Goal: Task Accomplishment & Management: Manage account settings

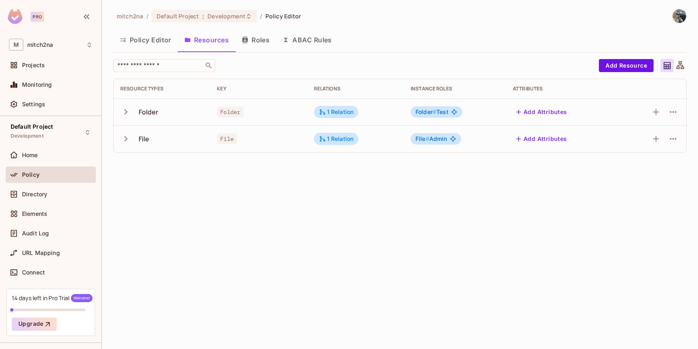
click at [257, 40] on button "Roles" at bounding box center [255, 40] width 41 height 20
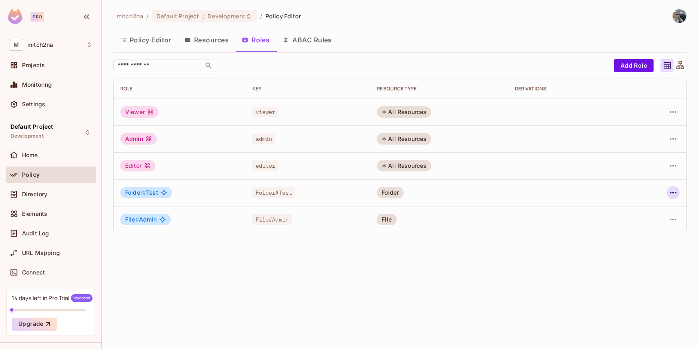
click at [670, 193] on icon "button" at bounding box center [673, 193] width 10 height 10
click at [648, 206] on span "Edit Role" at bounding box center [636, 211] width 29 height 13
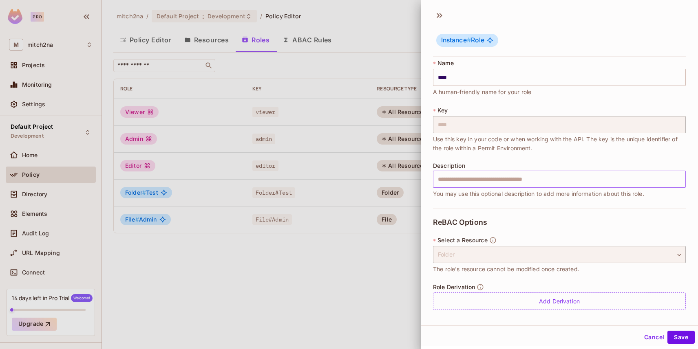
scroll to position [4, 0]
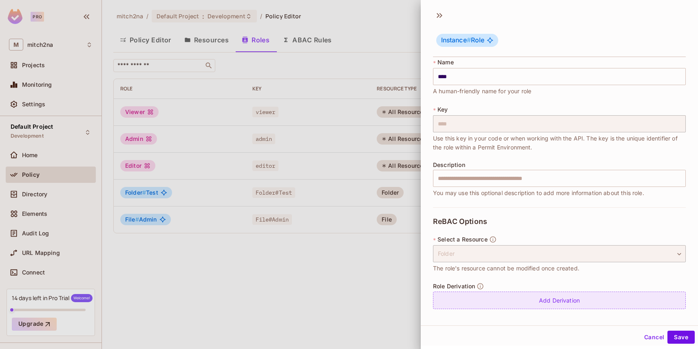
click at [497, 302] on div "Add Derivation" at bounding box center [559, 301] width 253 height 18
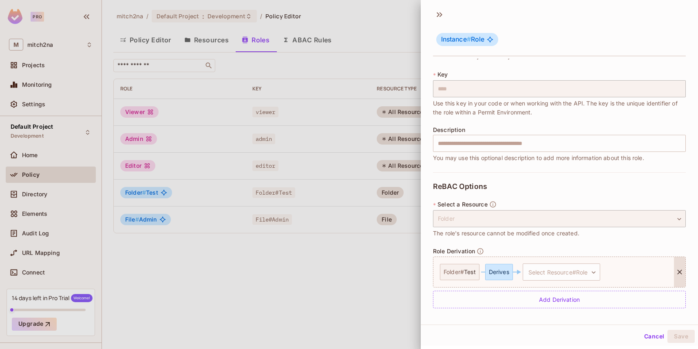
scroll to position [1, 0]
click at [551, 267] on body "Pro M mitch2na Projects Monitoring Settings Default Project Development Home Po…" at bounding box center [349, 174] width 698 height 349
click at [548, 308] on span "Admin" at bounding box center [553, 310] width 19 height 8
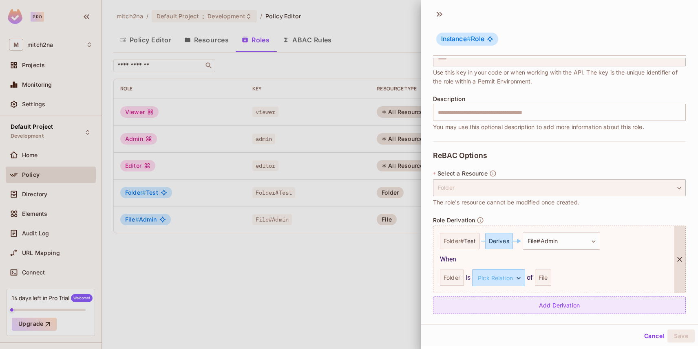
scroll to position [75, 0]
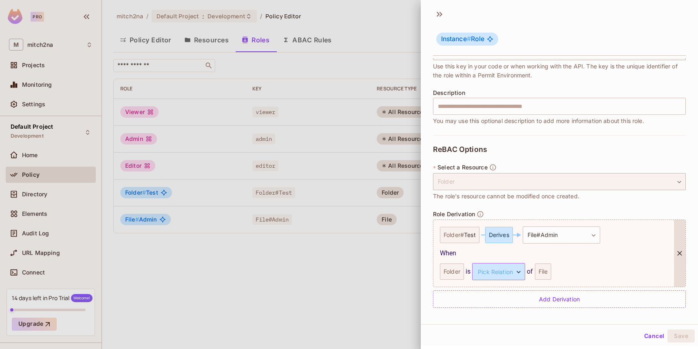
click at [490, 275] on body "**********" at bounding box center [349, 174] width 698 height 349
click at [504, 311] on li "parent" at bounding box center [497, 310] width 75 height 15
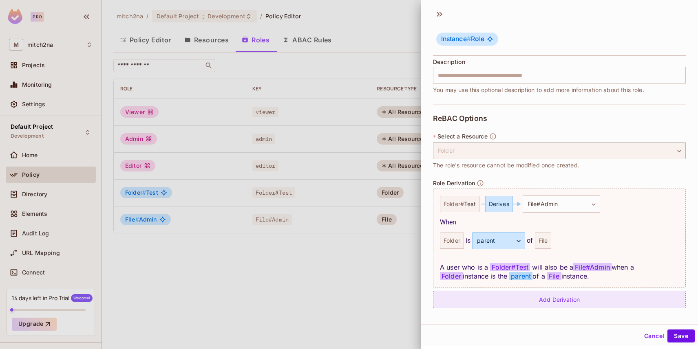
scroll to position [107, 0]
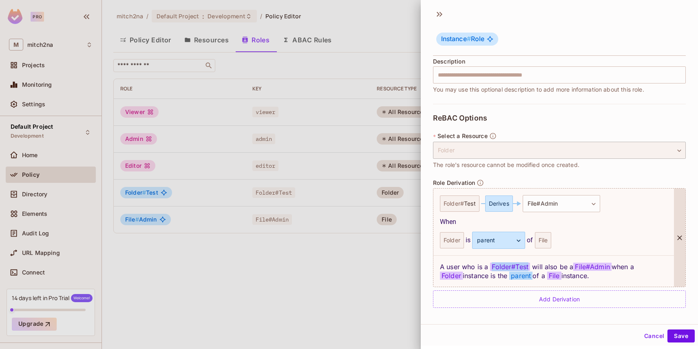
drag, startPoint x: 491, startPoint y: 266, endPoint x: 529, endPoint y: 263, distance: 38.4
click at [529, 263] on span "Folder # Test" at bounding box center [510, 267] width 40 height 8
click at [498, 204] on div "Derives" at bounding box center [499, 204] width 28 height 16
drag, startPoint x: 491, startPoint y: 266, endPoint x: 527, endPoint y: 265, distance: 35.5
click at [527, 265] on span "Folder # Test" at bounding box center [510, 267] width 40 height 8
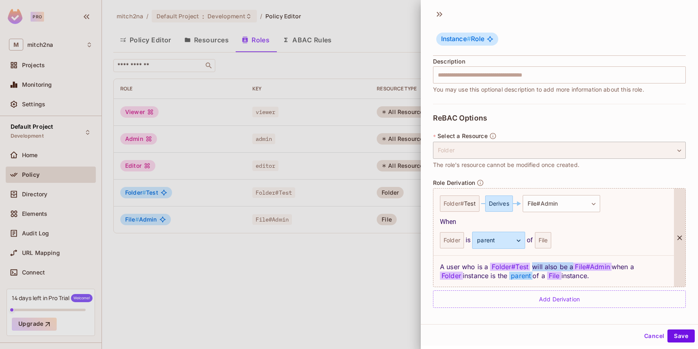
drag, startPoint x: 533, startPoint y: 266, endPoint x: 572, endPoint y: 264, distance: 38.7
click at [572, 264] on div "A user who is a Folder # Test will also be a File#Admin when a Folder instance …" at bounding box center [553, 271] width 240 height 31
drag, startPoint x: 577, startPoint y: 266, endPoint x: 612, endPoint y: 264, distance: 34.7
click at [611, 264] on span "File#Admin" at bounding box center [592, 267] width 38 height 8
click at [450, 275] on span "Folder" at bounding box center [451, 276] width 23 height 8
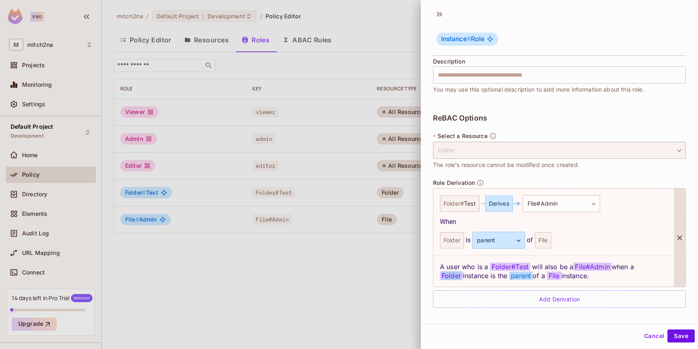
click at [450, 275] on span "Folder" at bounding box center [451, 276] width 23 height 8
drag, startPoint x: 465, startPoint y: 276, endPoint x: 511, endPoint y: 275, distance: 45.6
click at [511, 275] on div "A user who is a Folder # Test will also be a File#Admin when a Folder instance …" at bounding box center [553, 271] width 240 height 31
click at [502, 244] on body "**********" at bounding box center [349, 174] width 698 height 349
click at [597, 276] on div at bounding box center [349, 174] width 698 height 349
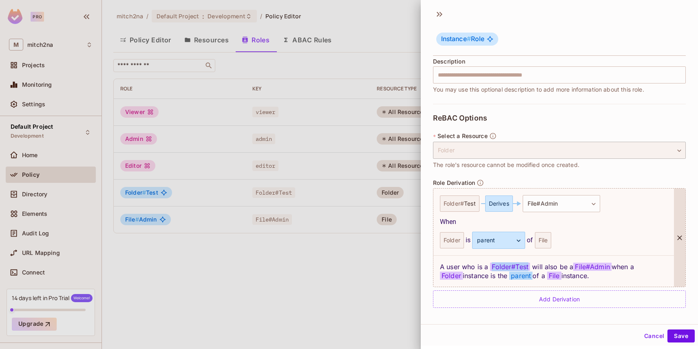
drag, startPoint x: 490, startPoint y: 265, endPoint x: 528, endPoint y: 266, distance: 37.9
click at [528, 266] on span "Folder # Test" at bounding box center [510, 267] width 40 height 8
drag, startPoint x: 533, startPoint y: 267, endPoint x: 573, endPoint y: 264, distance: 39.2
click at [573, 264] on div "A user who is a Folder # Test will also be a File#Admin when a Folder instance …" at bounding box center [553, 271] width 240 height 31
drag, startPoint x: 577, startPoint y: 266, endPoint x: 612, endPoint y: 264, distance: 35.5
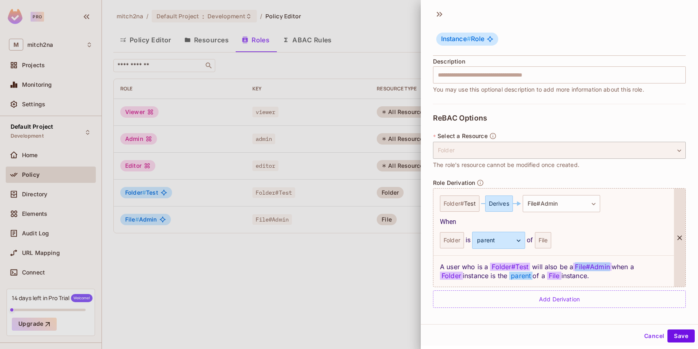
click at [611, 264] on span "File#Admin" at bounding box center [592, 267] width 38 height 8
drag, startPoint x: 441, startPoint y: 275, endPoint x: 460, endPoint y: 276, distance: 19.6
click at [460, 276] on span "Folder" at bounding box center [451, 276] width 23 height 8
click at [678, 333] on button "Save" at bounding box center [680, 336] width 27 height 13
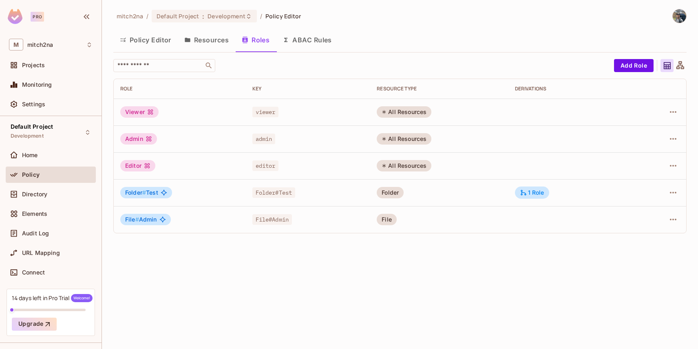
click at [185, 39] on icon "button" at bounding box center [187, 40] width 5 height 4
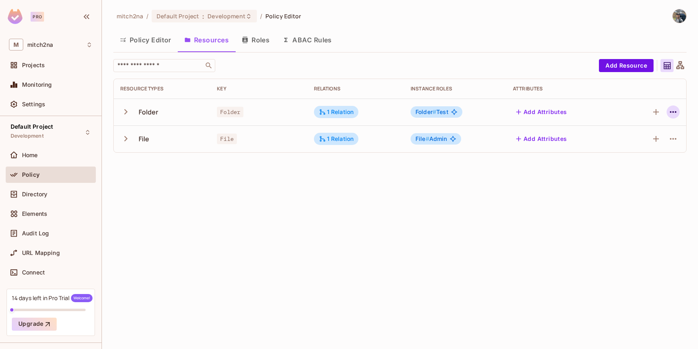
click at [669, 112] on icon "button" at bounding box center [673, 112] width 10 height 10
click at [635, 139] on span "Edit Resource" at bounding box center [637, 144] width 43 height 13
click at [676, 112] on icon "button" at bounding box center [673, 112] width 10 height 10
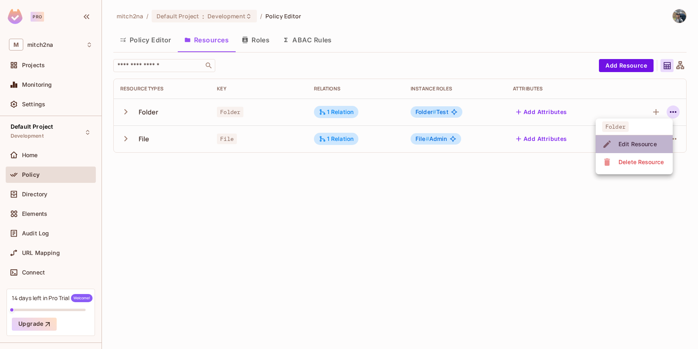
click at [631, 145] on div "Edit Resource" at bounding box center [637, 144] width 38 height 8
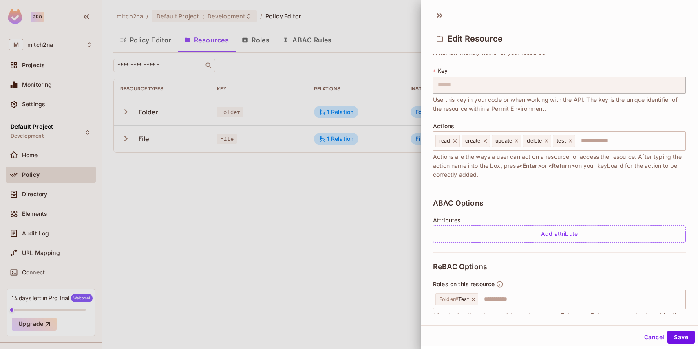
scroll to position [123, 0]
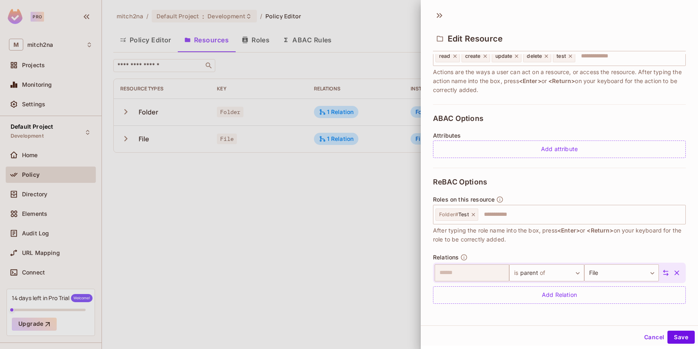
click at [652, 334] on button "Cancel" at bounding box center [654, 337] width 26 height 13
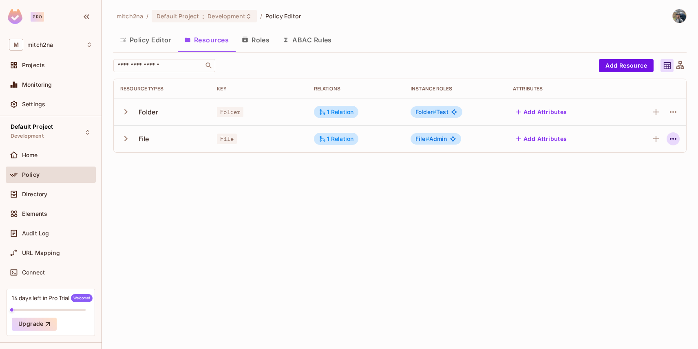
click at [675, 141] on icon "button" at bounding box center [673, 139] width 10 height 10
click at [637, 168] on div "Edit Resource" at bounding box center [637, 171] width 38 height 8
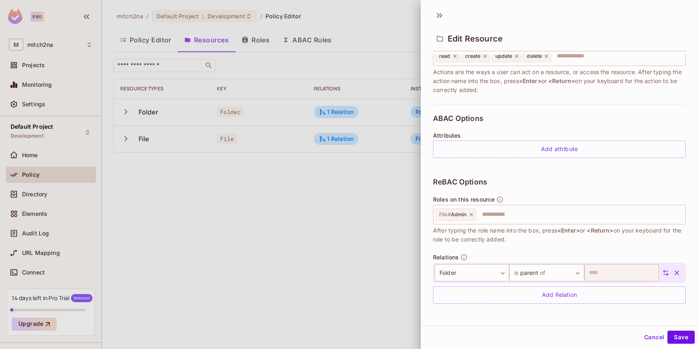
click at [651, 333] on button "Cancel" at bounding box center [654, 337] width 26 height 13
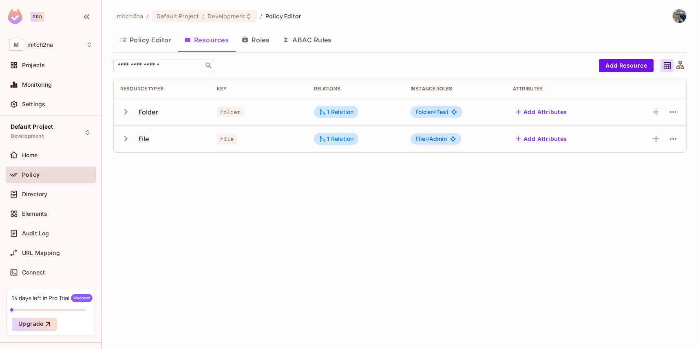
click at [252, 37] on button "Roles" at bounding box center [255, 40] width 41 height 20
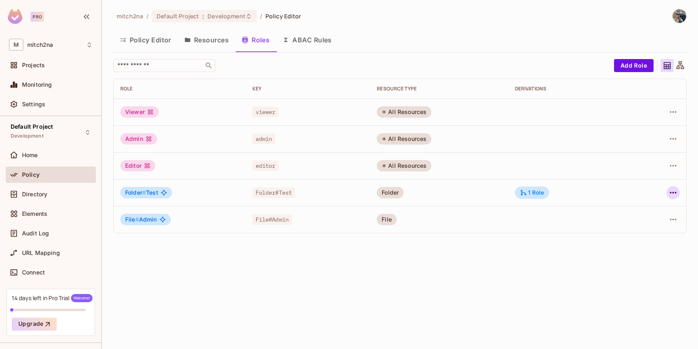
click at [668, 196] on icon "button" at bounding box center [673, 193] width 10 height 10
click at [650, 210] on span "Edit Role" at bounding box center [636, 211] width 29 height 13
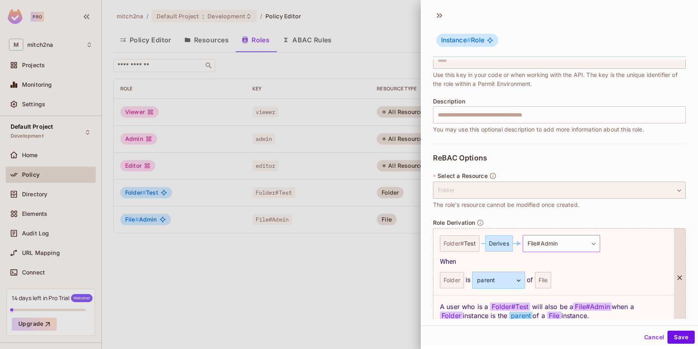
scroll to position [107, 0]
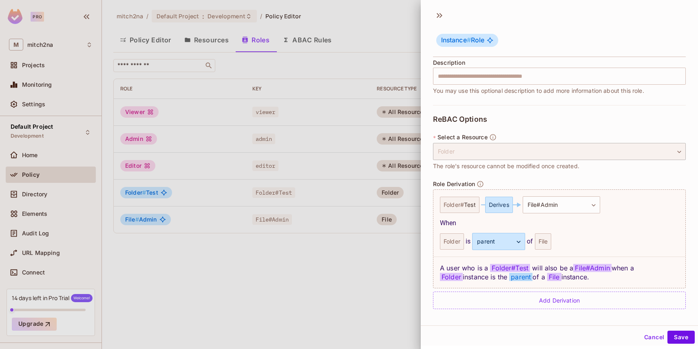
click at [645, 332] on button "Cancel" at bounding box center [654, 337] width 26 height 13
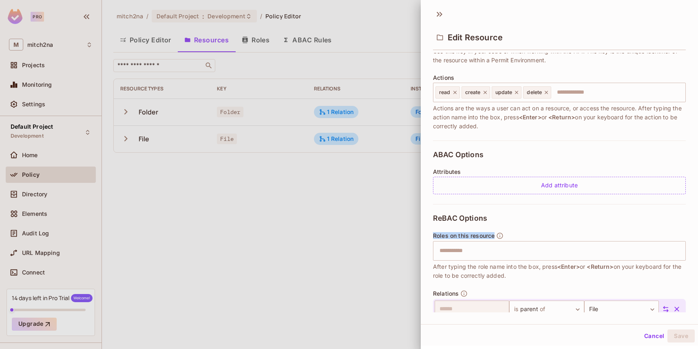
scroll to position [146, 0]
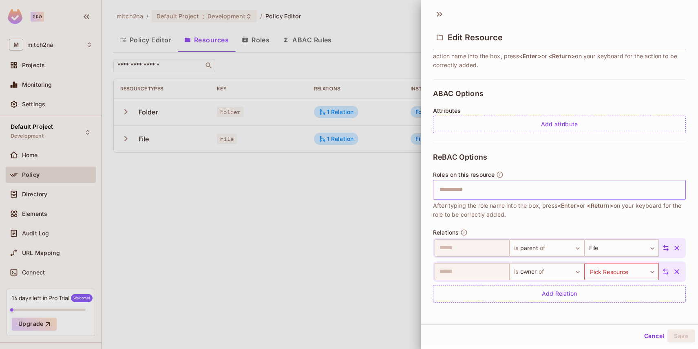
click at [512, 196] on input "text" at bounding box center [557, 190] width 247 height 16
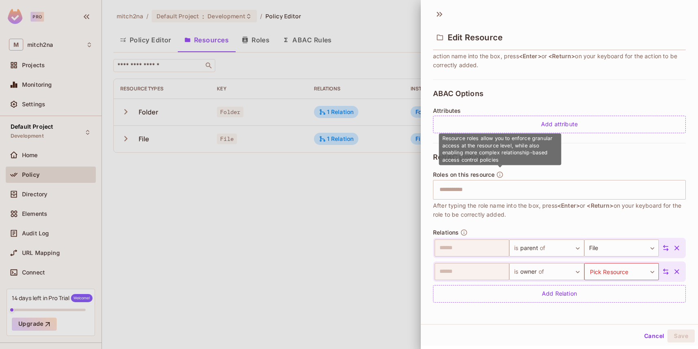
drag, startPoint x: 442, startPoint y: 137, endPoint x: 476, endPoint y: 138, distance: 34.6
click at [476, 138] on span "Resource roles allow you to enforce granular access at the resource level, whil…" at bounding box center [497, 149] width 110 height 28
drag, startPoint x: 478, startPoint y: 138, endPoint x: 451, endPoint y: 138, distance: 26.5
click at [451, 138] on span "Resource roles allow you to enforce granular access at the resource level, whil…" at bounding box center [497, 149] width 110 height 28
